Goal: Task Accomplishment & Management: Use online tool/utility

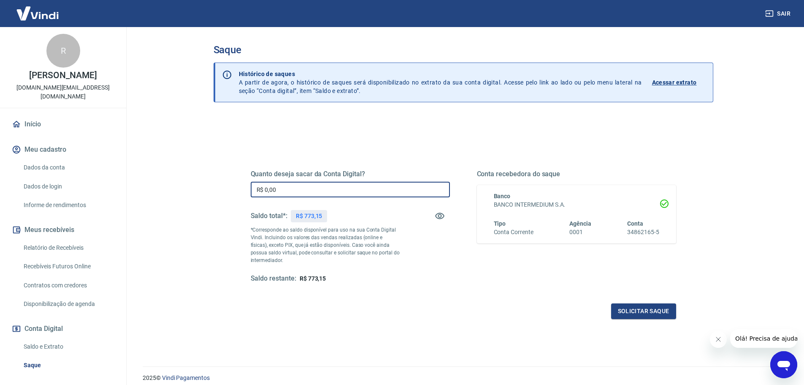
click at [318, 193] on input "R$ 0,00" at bounding box center [350, 190] width 199 height 16
click at [319, 194] on input "R$ 0,00" at bounding box center [350, 190] width 199 height 16
type input "R$ 773,15"
click at [632, 302] on div "Quanto deseja sacar da Conta Digital? R$ 773,15 ​ Saldo total*: R$ 773,15 *Corr…" at bounding box center [464, 233] width 426 height 169
click at [633, 305] on button "Solicitar saque" at bounding box center [643, 311] width 65 height 16
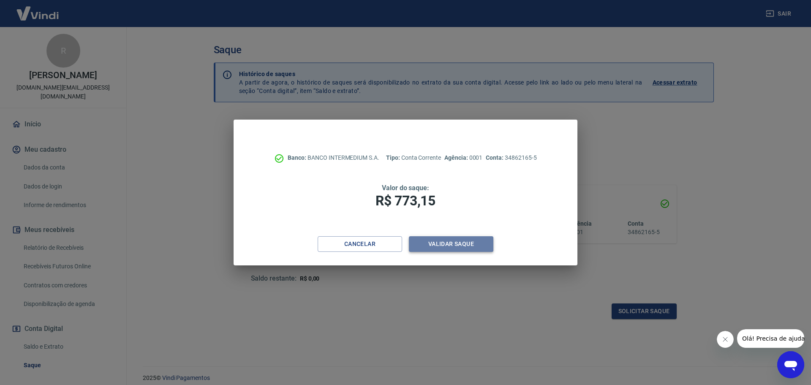
click at [455, 247] on button "Validar saque" at bounding box center [451, 244] width 84 height 16
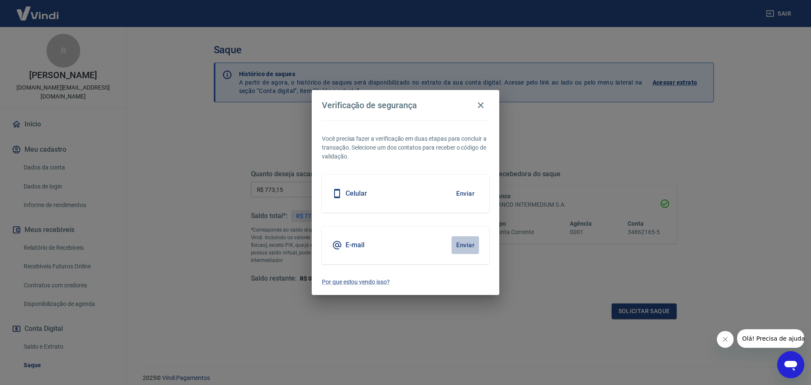
click at [459, 246] on button "Enviar" at bounding box center [464, 245] width 27 height 18
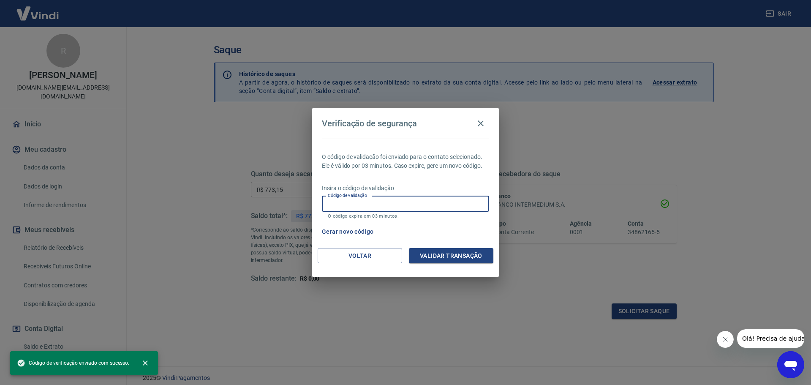
click at [450, 198] on input "Código de validação" at bounding box center [405, 204] width 167 height 16
paste input "790481"
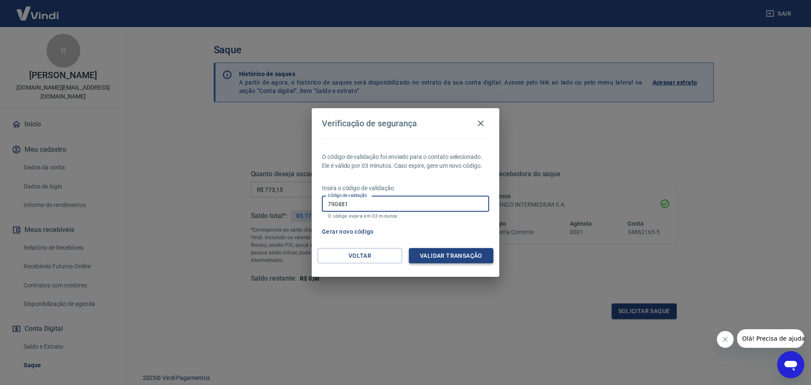
type input "790481"
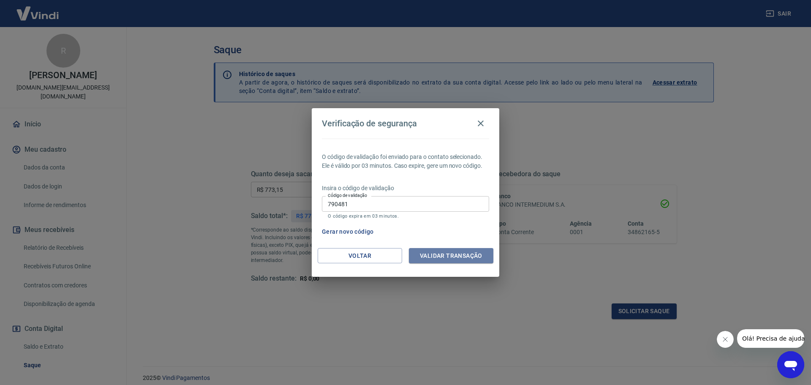
click at [454, 259] on button "Validar transação" at bounding box center [451, 256] width 84 height 16
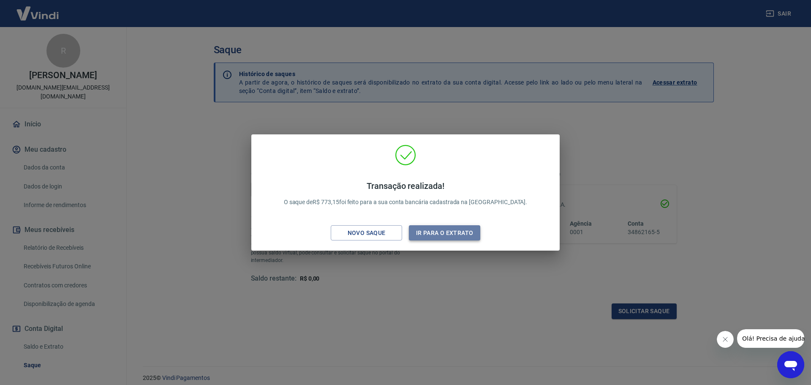
click at [433, 234] on button "Ir para o extrato" at bounding box center [444, 233] width 71 height 16
